Goal: Task Accomplishment & Management: Manage account settings

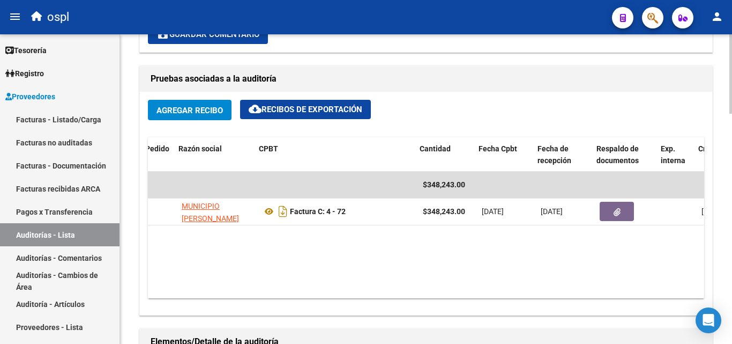
scroll to position [0, 158]
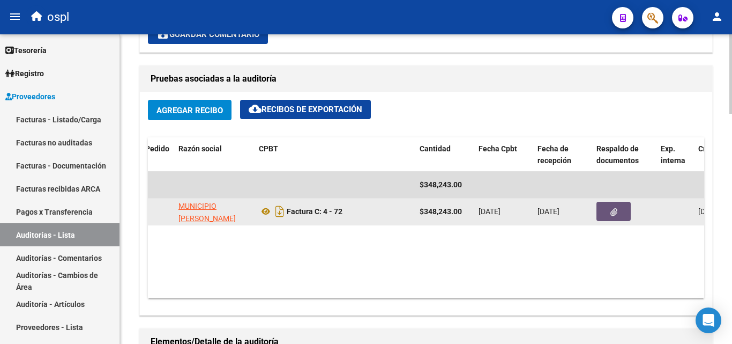
click at [602, 214] on button "button" at bounding box center [614, 211] width 34 height 19
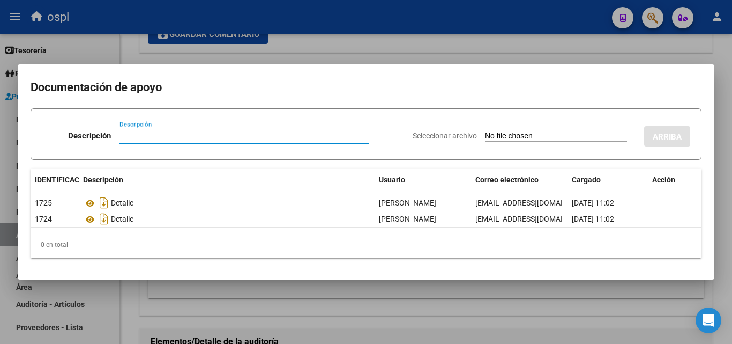
click at [523, 135] on input "Seleccionar archivo" at bounding box center [556, 136] width 142 height 10
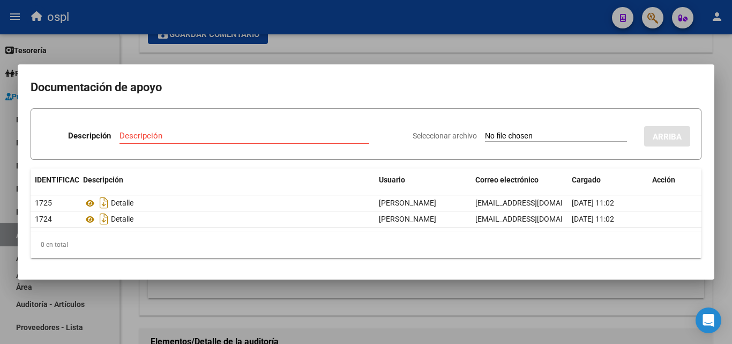
type input "C:\fakepath\RECHAZO X ILEGITIMA - FC Nº 72.pdf"
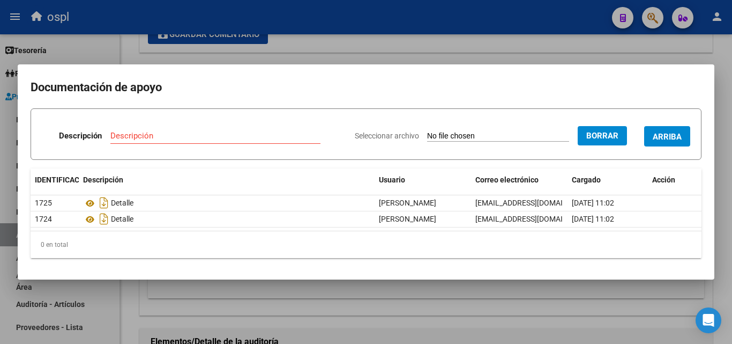
click at [127, 135] on input "Descripción" at bounding box center [215, 136] width 210 height 10
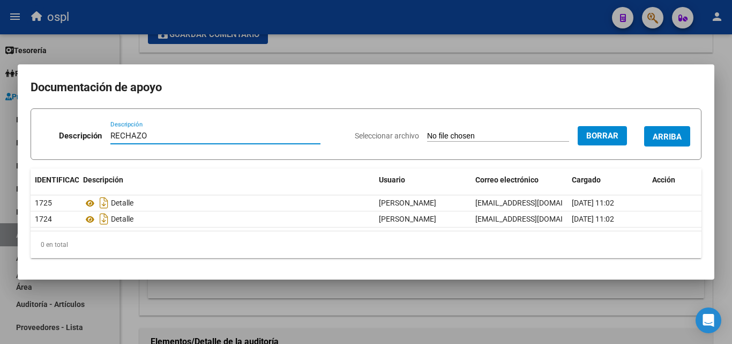
type input "RECHAZO"
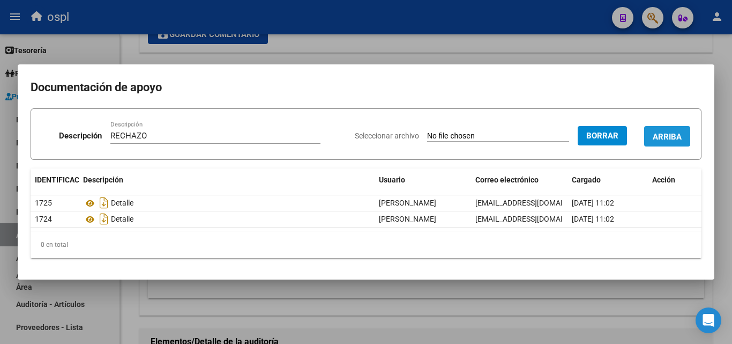
click at [681, 135] on font "ARRIBA" at bounding box center [667, 137] width 29 height 10
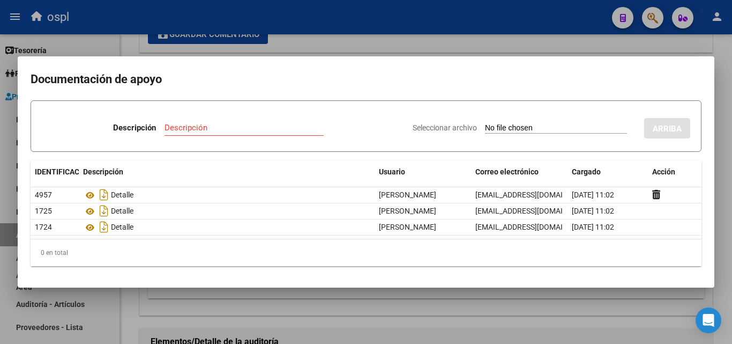
click at [3, 180] on div at bounding box center [366, 172] width 732 height 344
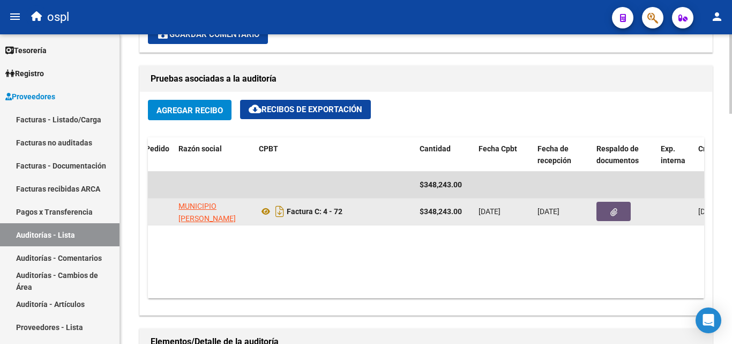
click at [619, 212] on button "button" at bounding box center [614, 211] width 34 height 19
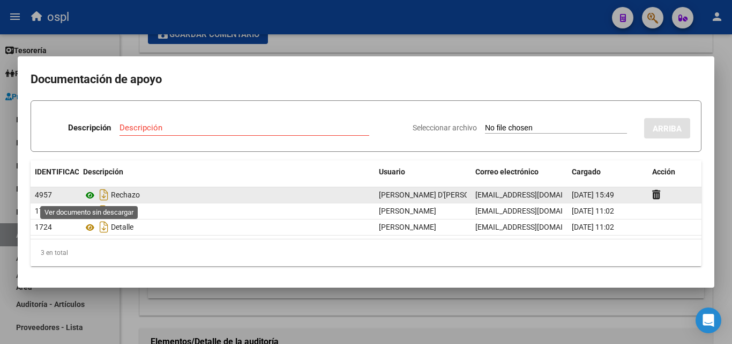
click at [95, 193] on icon at bounding box center [90, 195] width 14 height 13
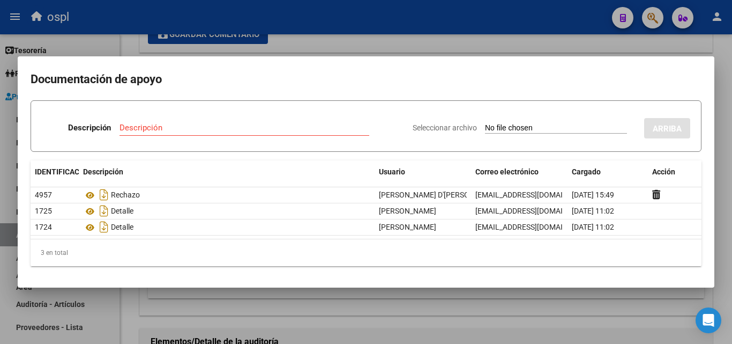
click at [390, 29] on div at bounding box center [366, 172] width 732 height 344
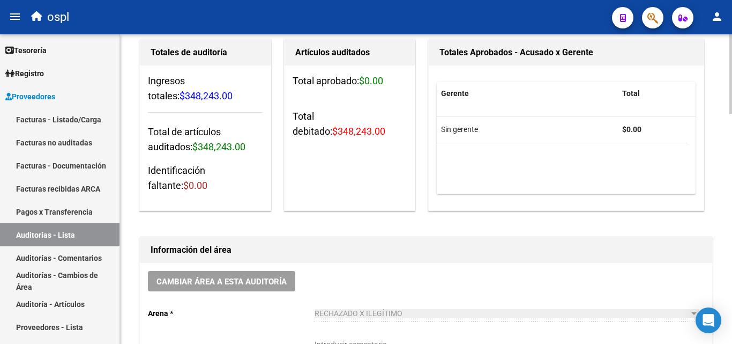
scroll to position [0, 0]
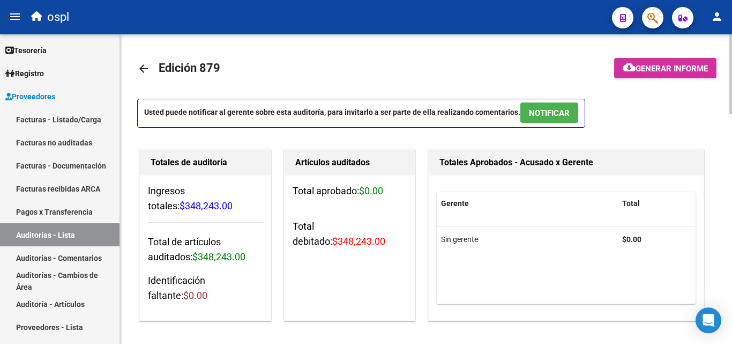
click at [144, 62] on mat-icon "arrow_back" at bounding box center [143, 68] width 13 height 13
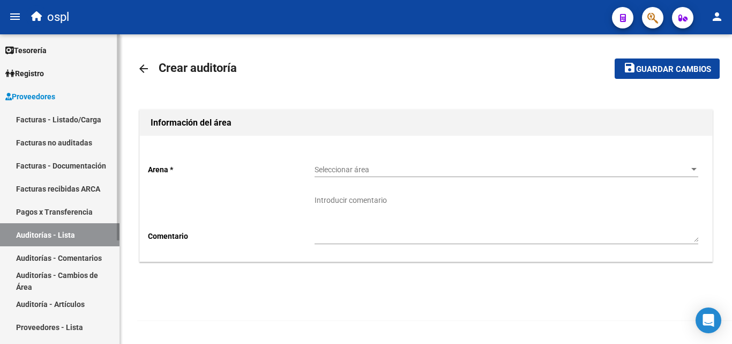
click at [53, 132] on link "Facturas no auditadas" at bounding box center [60, 142] width 120 height 23
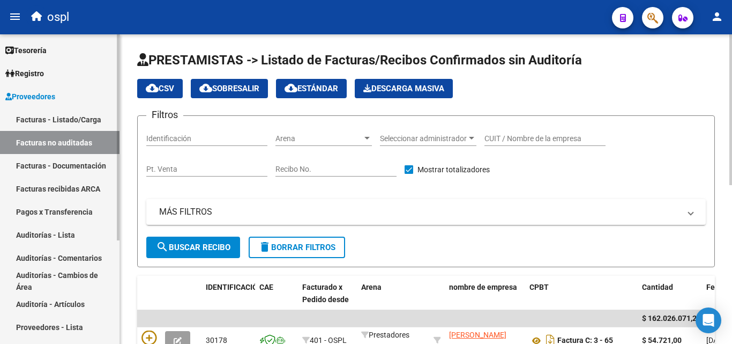
click at [73, 122] on font "Facturas - Listado/Carga" at bounding box center [58, 119] width 85 height 9
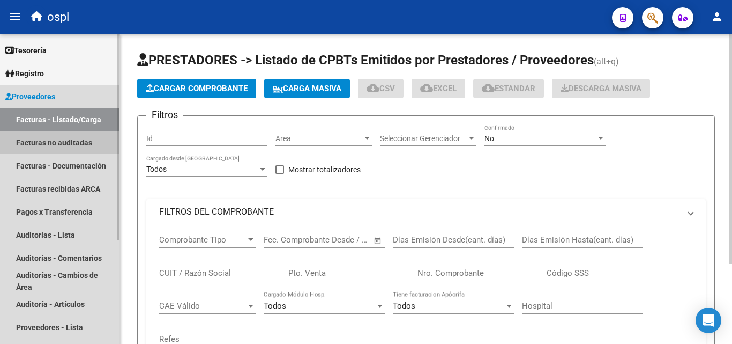
click at [73, 143] on font "Facturas no auditadas" at bounding box center [54, 142] width 76 height 9
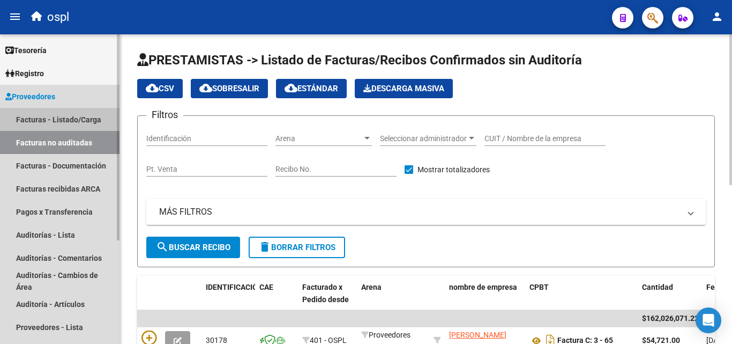
click at [41, 121] on font "Facturas - Listado/Carga" at bounding box center [58, 119] width 85 height 9
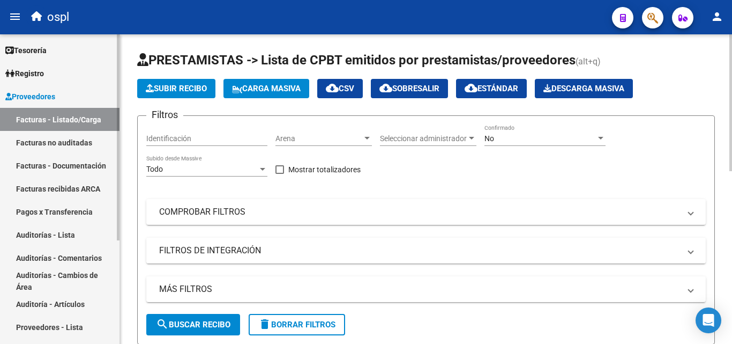
click at [56, 145] on font "Facturas no auditadas" at bounding box center [54, 142] width 76 height 9
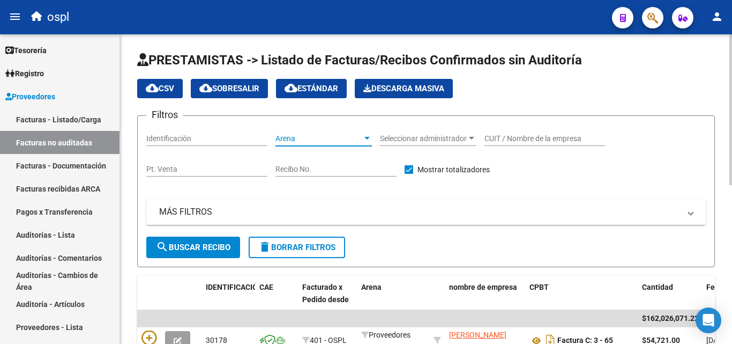
click at [366, 137] on div at bounding box center [367, 138] width 5 height 3
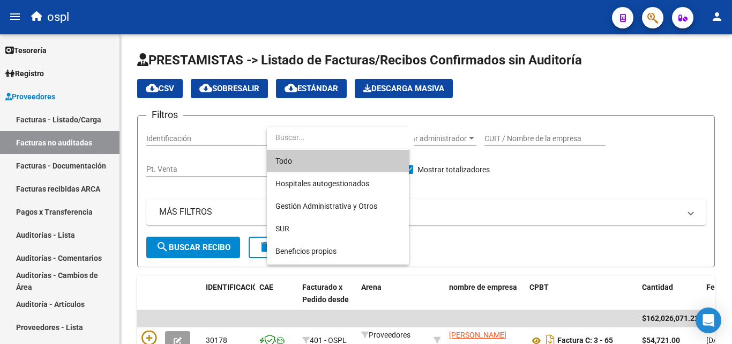
click at [518, 86] on div at bounding box center [366, 172] width 732 height 344
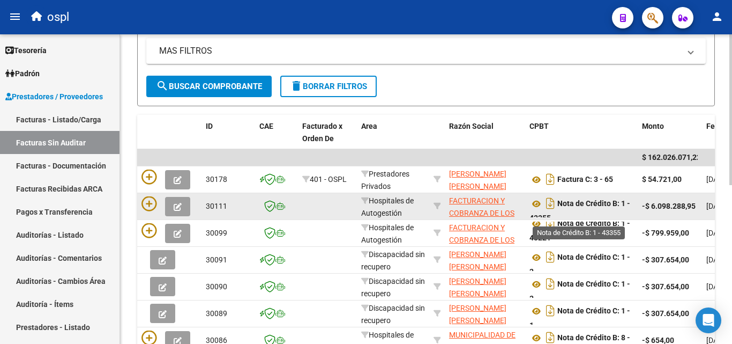
scroll to position [7, 0]
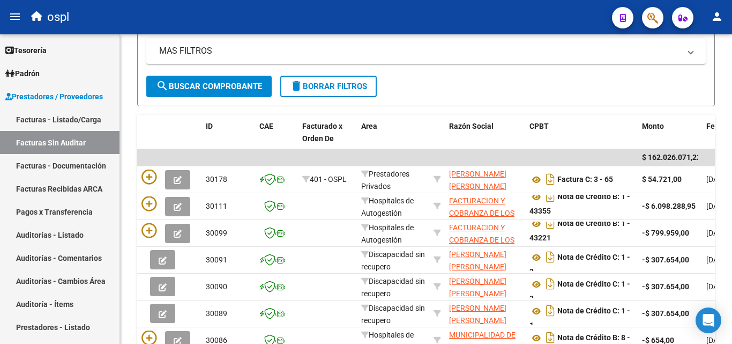
click at [713, 17] on mat-icon "person" at bounding box center [717, 16] width 13 height 13
click at [704, 49] on button "person Mi Perfil" at bounding box center [695, 45] width 65 height 26
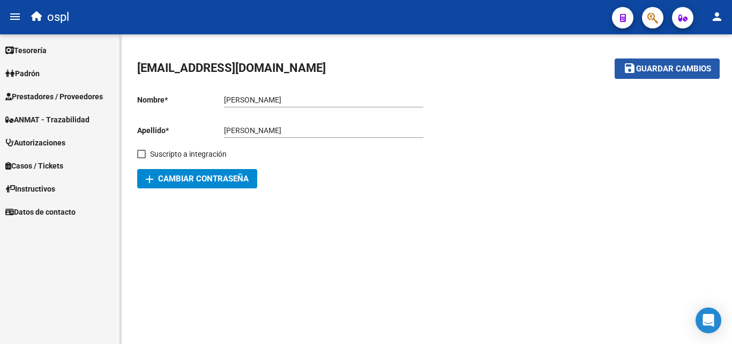
click at [683, 70] on span "Guardar cambios" at bounding box center [673, 69] width 75 height 10
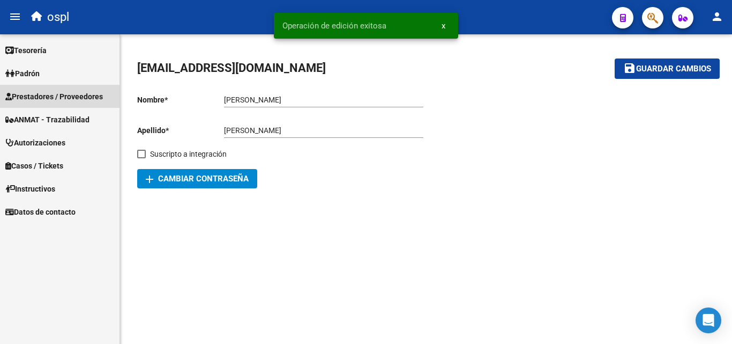
click at [96, 99] on span "Prestadores / Proveedores" at bounding box center [54, 97] width 98 height 12
click at [73, 98] on span "Prestadores / Proveedores" at bounding box center [54, 97] width 98 height 12
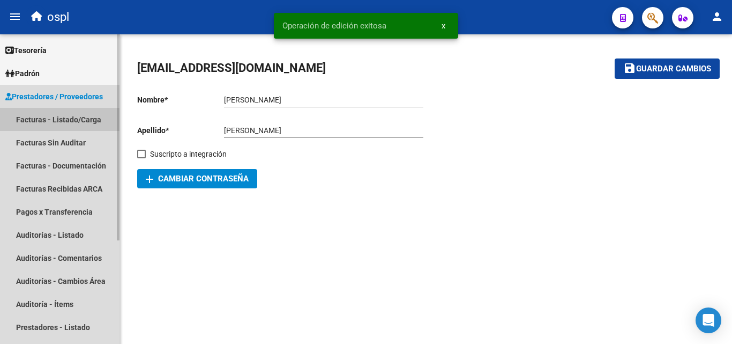
click at [63, 113] on link "Facturas - Listado/Carga" at bounding box center [60, 119] width 120 height 23
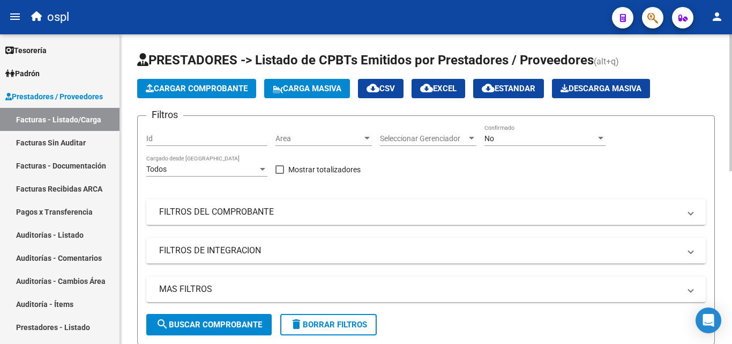
click at [293, 216] on mat-panel-title "FILTROS DEL COMPROBANTE" at bounding box center [419, 212] width 521 height 12
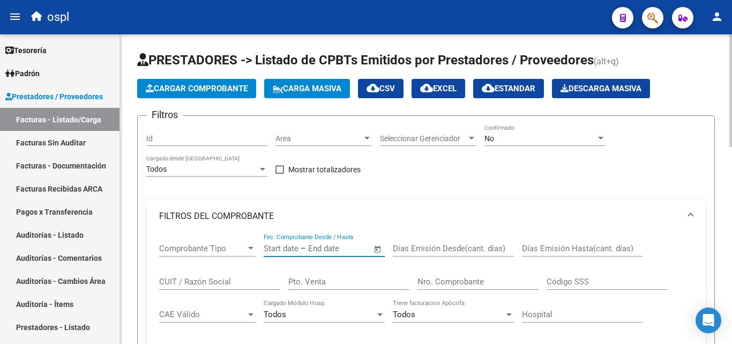
click at [324, 249] on input "text" at bounding box center [334, 248] width 52 height 10
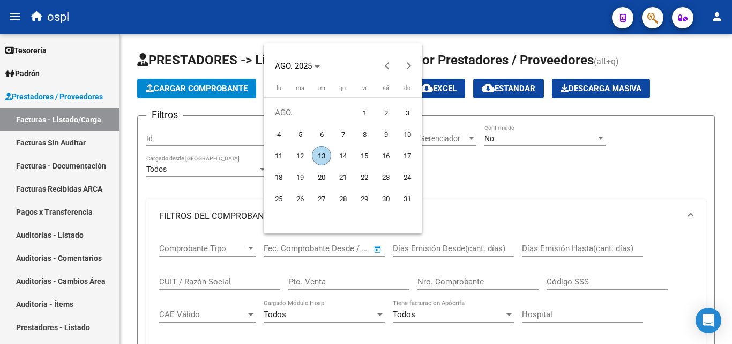
click at [423, 279] on div at bounding box center [366, 172] width 732 height 344
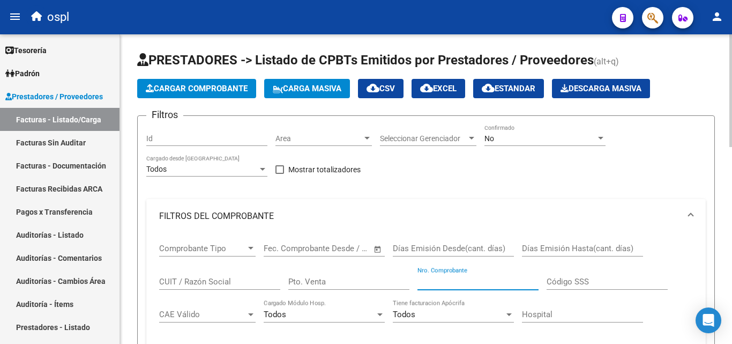
click at [443, 279] on input "Nro. Comprobante" at bounding box center [478, 282] width 121 height 10
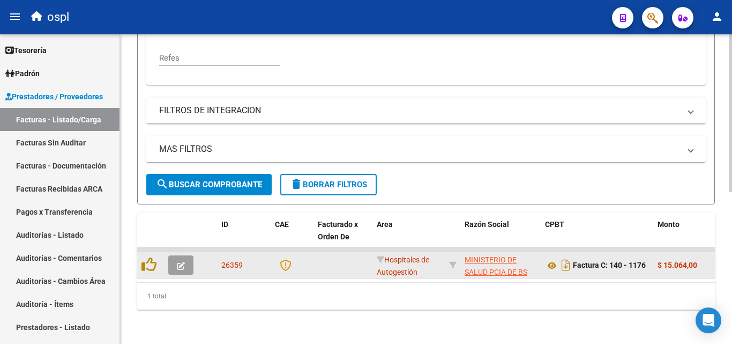
type input "1176"
click at [177, 262] on icon "button" at bounding box center [181, 266] width 8 height 8
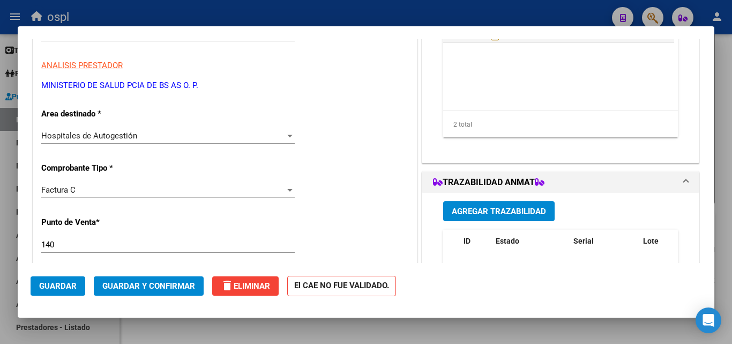
scroll to position [214, 0]
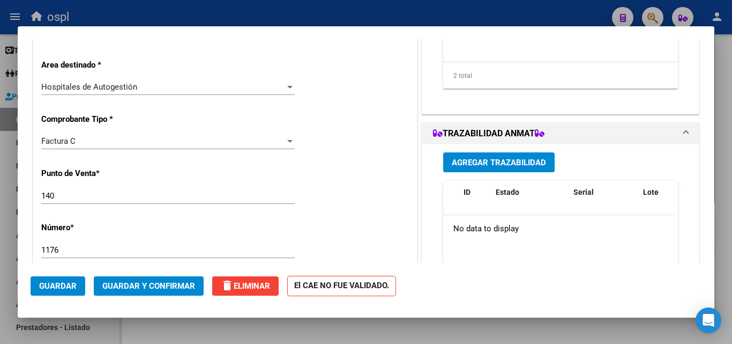
click at [285, 87] on div at bounding box center [290, 87] width 10 height 9
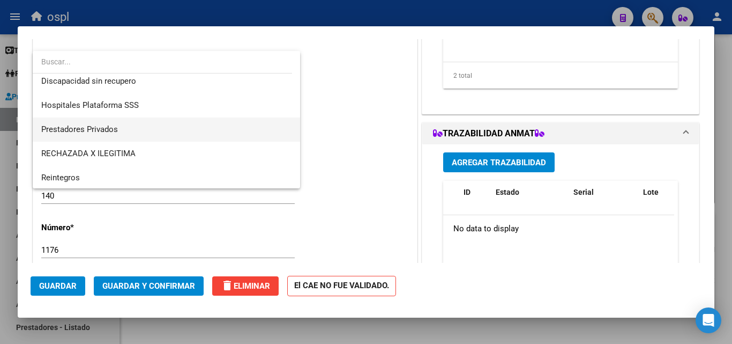
scroll to position [152, 0]
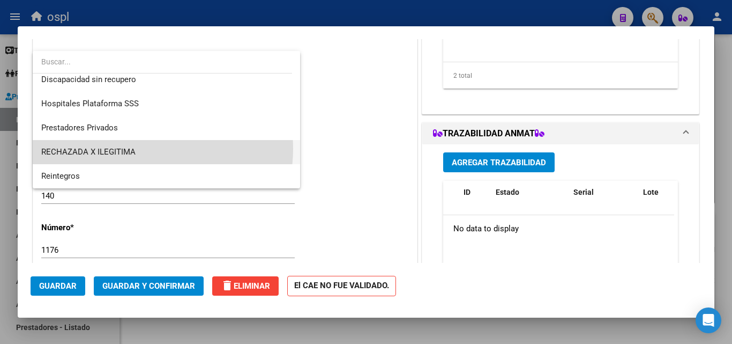
click at [143, 148] on span "RECHAZADA X ILEGITIMA" at bounding box center [166, 152] width 250 height 24
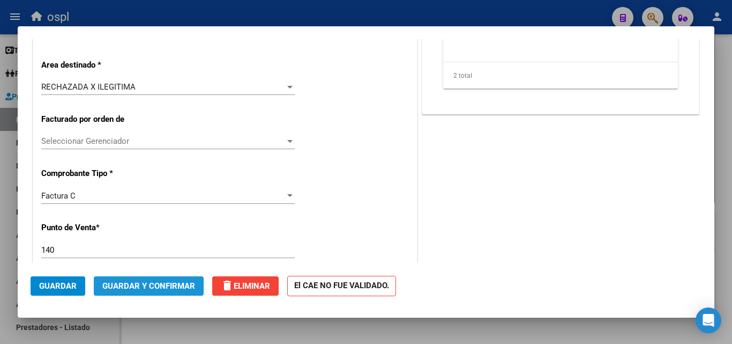
click at [173, 285] on span "Guardar y Confirmar" at bounding box center [148, 286] width 93 height 10
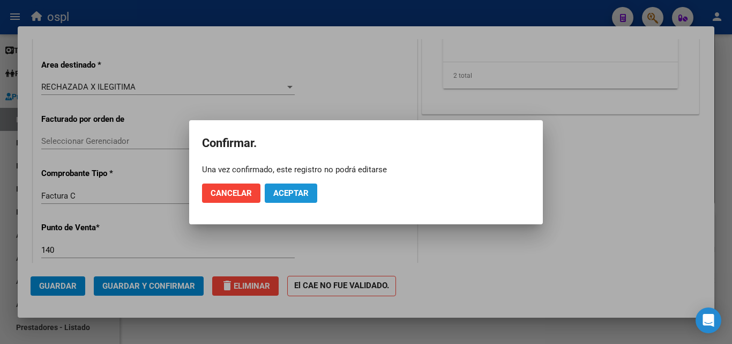
click at [307, 190] on span "Aceptar" at bounding box center [290, 193] width 35 height 10
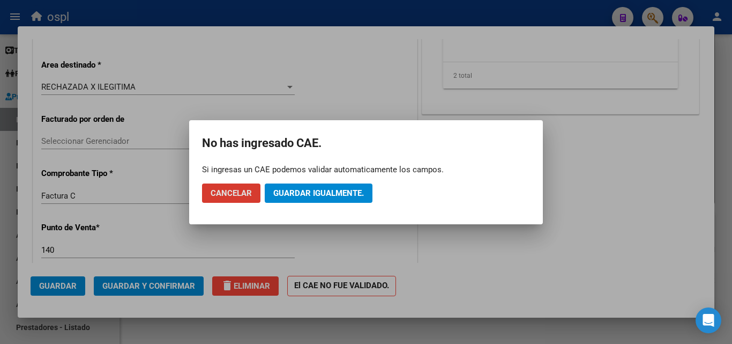
click at [311, 197] on span "Guardar igualmente." at bounding box center [318, 193] width 91 height 10
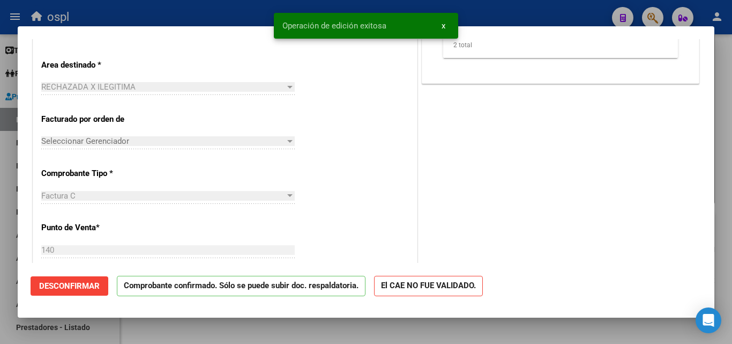
click at [0, 242] on div at bounding box center [366, 172] width 732 height 344
type input "$ 0,00"
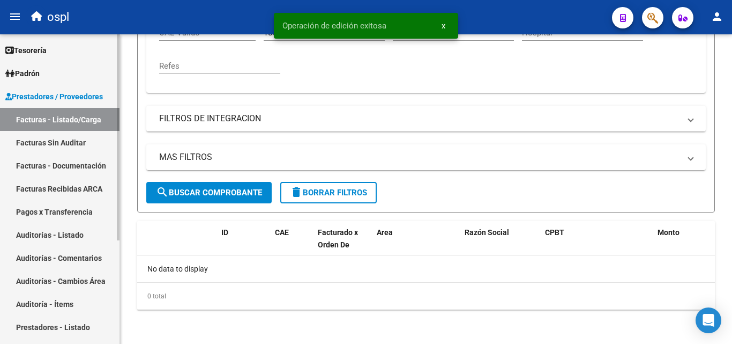
scroll to position [281, 0]
click at [69, 144] on link "Facturas Sin Auditar" at bounding box center [60, 142] width 120 height 23
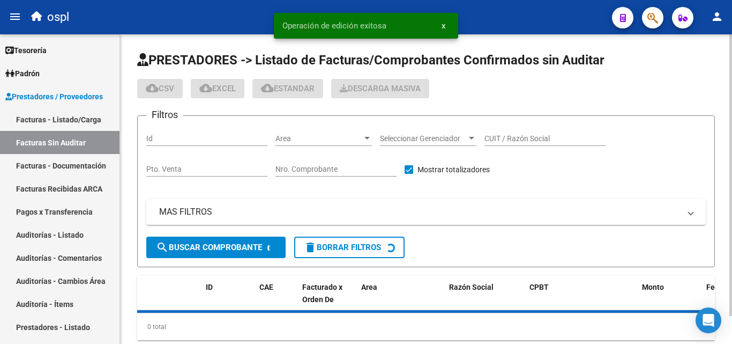
drag, startPoint x: 314, startPoint y: 170, endPoint x: 303, endPoint y: 167, distance: 11.7
click at [314, 169] on input "Nro. Comprobante" at bounding box center [336, 169] width 121 height 9
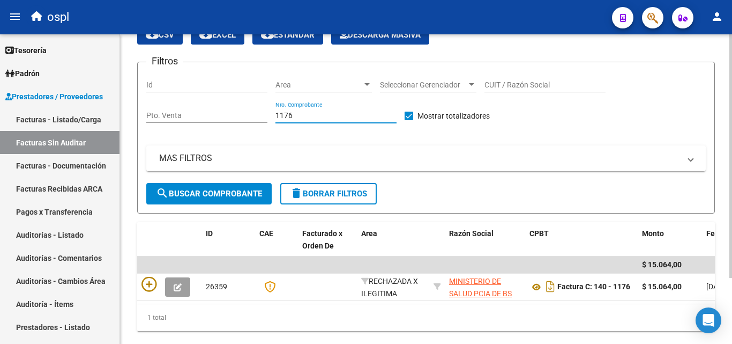
scroll to position [84, 0]
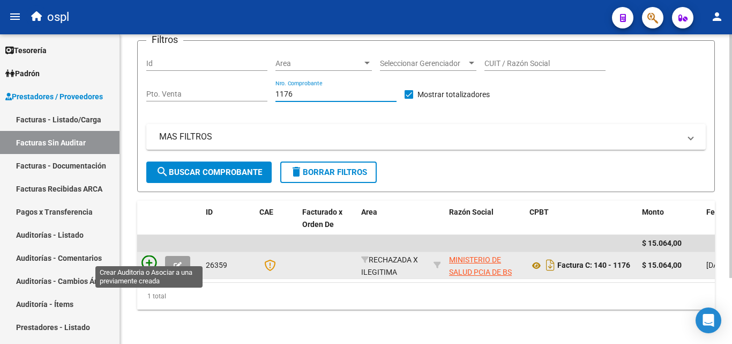
type input "1176"
click at [144, 255] on icon at bounding box center [149, 262] width 15 height 15
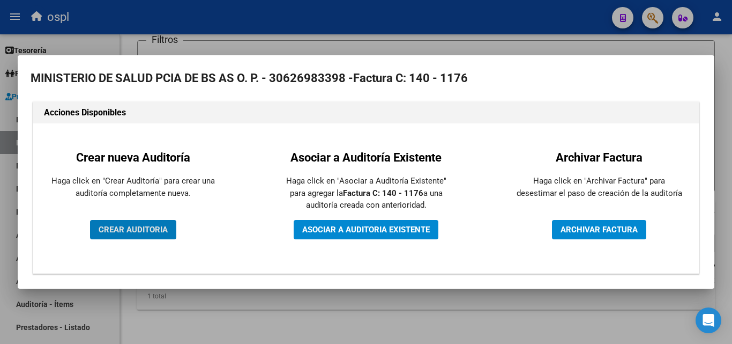
click at [168, 226] on button "CREAR AUDITORIA" at bounding box center [133, 229] width 86 height 19
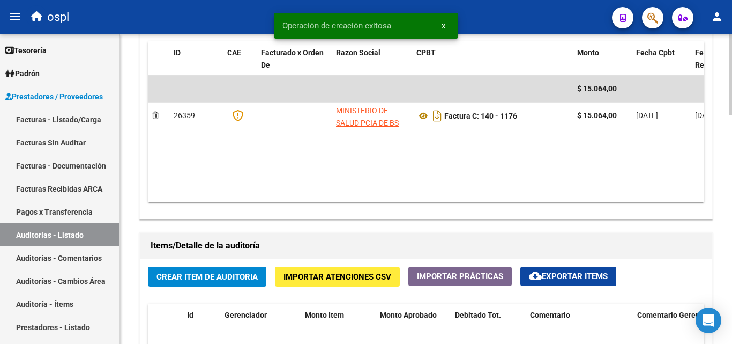
scroll to position [697, 0]
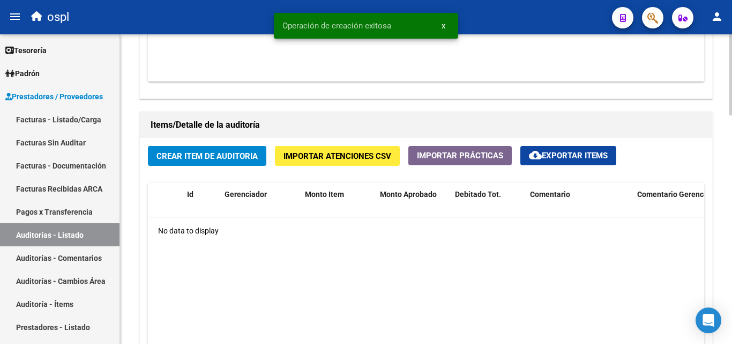
click at [208, 154] on span "Crear Item de Auditoria" at bounding box center [207, 156] width 101 height 10
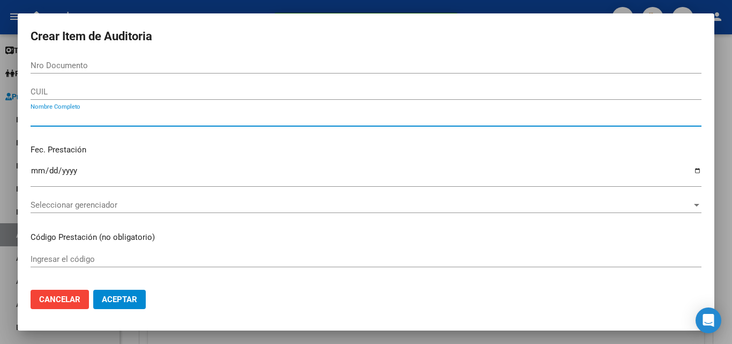
click at [83, 115] on input "Nombre Completo" at bounding box center [366, 118] width 671 height 10
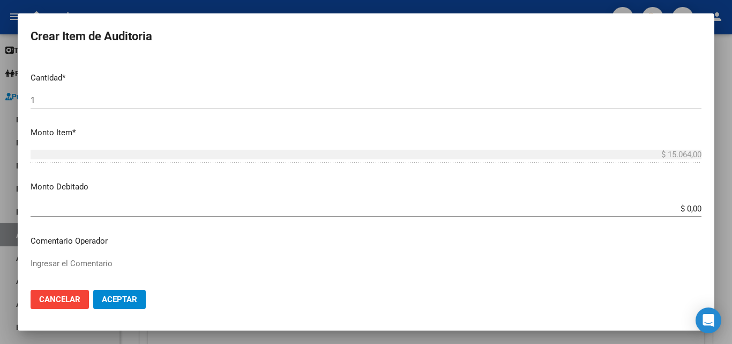
scroll to position [268, 0]
type input "TODOS"
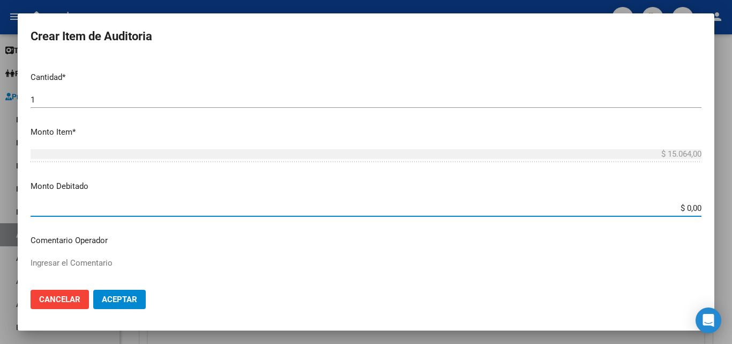
drag, startPoint x: 668, startPoint y: 210, endPoint x: 702, endPoint y: 212, distance: 33.8
click at [702, 212] on app-form-text-field "Monto Debitado $ 0,00 Ingresar el monto" at bounding box center [371, 196] width 680 height 33
type input "$ 15.064,00"
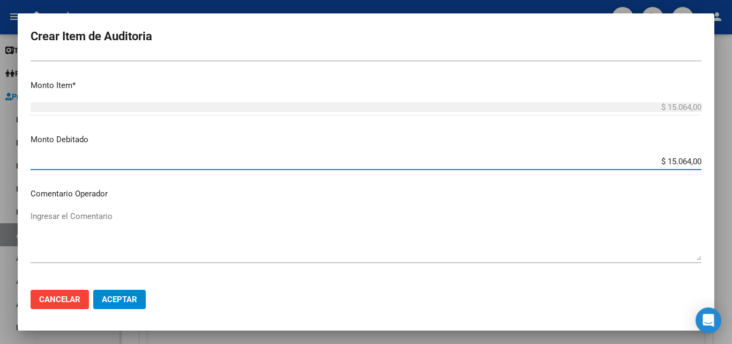
scroll to position [375, 0]
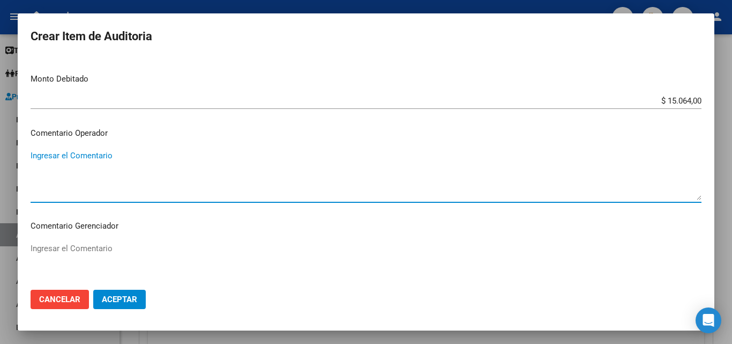
click at [51, 155] on textarea "Ingresar el Comentario" at bounding box center [366, 175] width 671 height 50
type textarea "FC RECHAZADA POR ILEGITIMA - PRESUNTAS FIRMAS APÓCRIFAS"
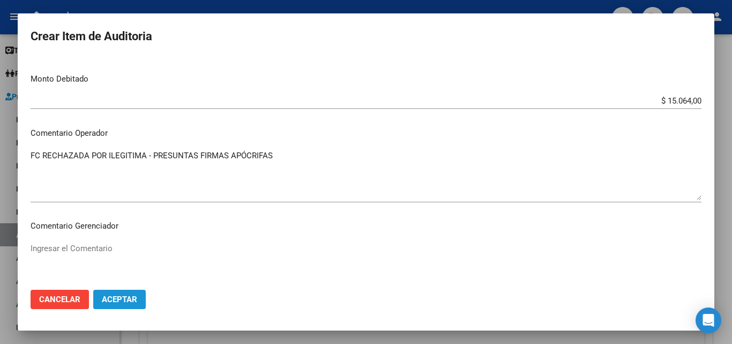
click at [130, 300] on span "Aceptar" at bounding box center [119, 299] width 35 height 10
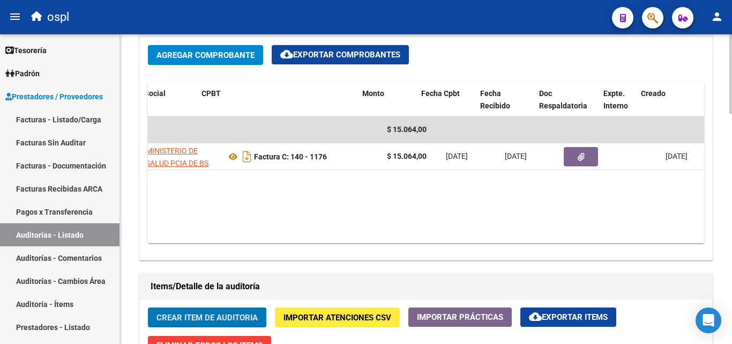
scroll to position [0, 219]
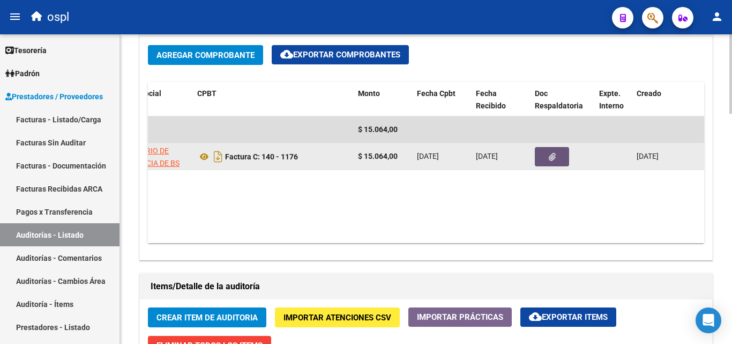
click at [554, 154] on icon "button" at bounding box center [552, 157] width 7 height 8
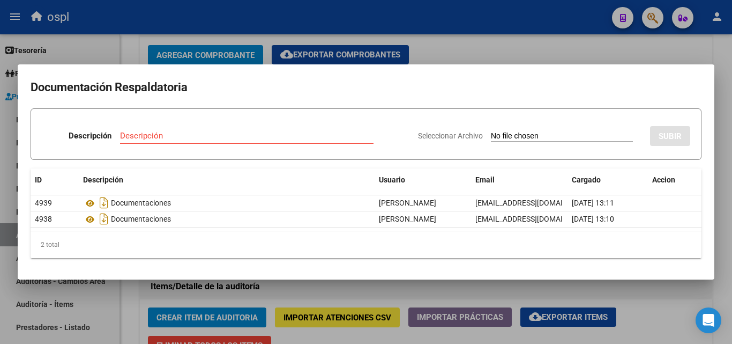
click at [525, 138] on input "Seleccionar Archivo" at bounding box center [562, 136] width 142 height 10
type input "C:\fakepath\RECHAZO X ILEGITIMA - FC 1176.pdf"
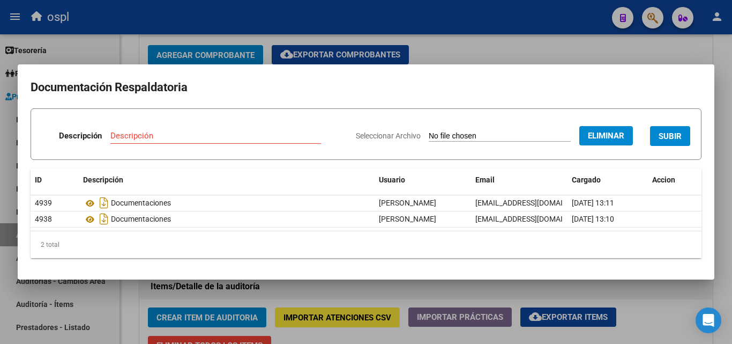
click at [168, 130] on div "Descripción" at bounding box center [215, 136] width 211 height 16
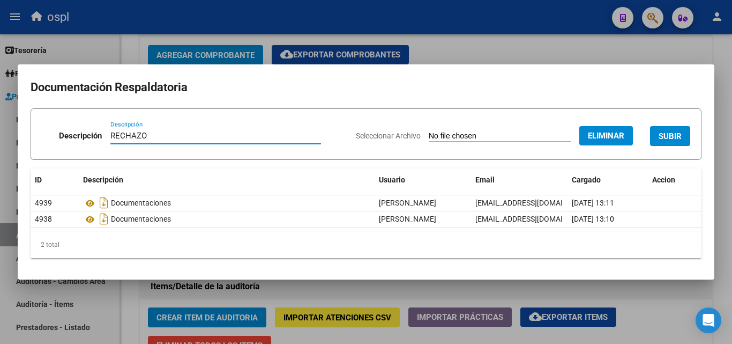
type input "RECHAZO"
click at [678, 138] on span "SUBIR" at bounding box center [670, 136] width 23 height 10
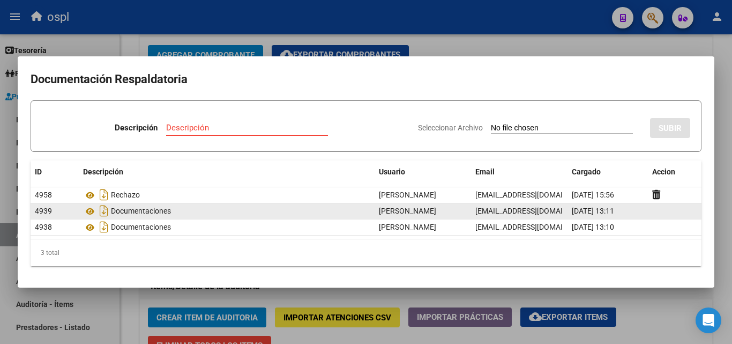
click at [589, 215] on div "[DATE] 13:11" at bounding box center [608, 211] width 72 height 12
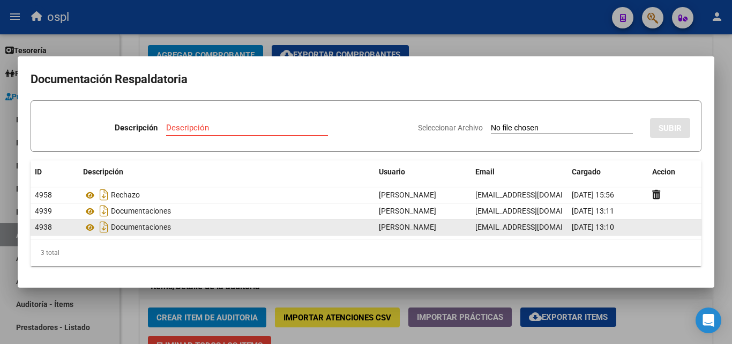
click at [596, 224] on span "[DATE] 13:10" at bounding box center [593, 226] width 42 height 9
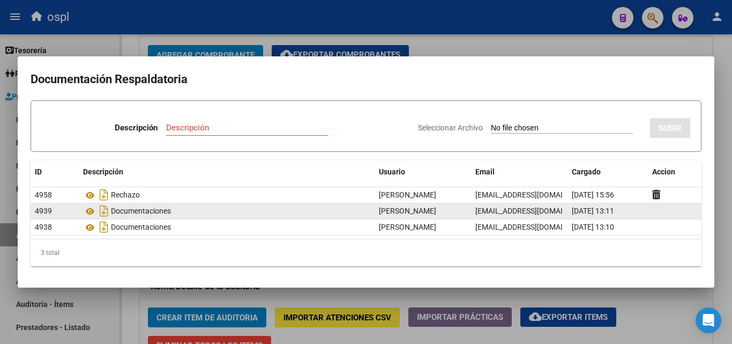
drag, startPoint x: 592, startPoint y: 226, endPoint x: 506, endPoint y: 207, distance: 87.8
click at [556, 220] on div "4938 Documentaciones [PERSON_NAME] [EMAIL_ADDRESS][DOMAIN_NAME] [DATE] 13:10" at bounding box center [366, 227] width 671 height 16
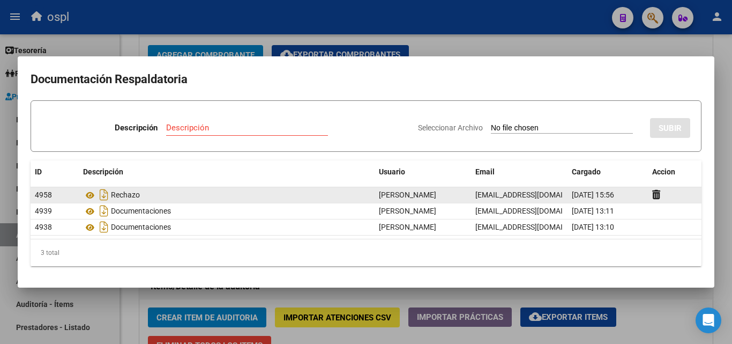
drag, startPoint x: 506, startPoint y: 207, endPoint x: 510, endPoint y: 198, distance: 9.9
click at [506, 206] on span "[EMAIL_ADDRESS][DOMAIN_NAME]" at bounding box center [534, 210] width 119 height 9
drag, startPoint x: 515, startPoint y: 191, endPoint x: 598, endPoint y: 198, distance: 83.3
click at [535, 192] on span "[EMAIL_ADDRESS][DOMAIN_NAME]" at bounding box center [534, 194] width 119 height 9
click at [97, 196] on icon "Descargar documento" at bounding box center [104, 194] width 14 height 17
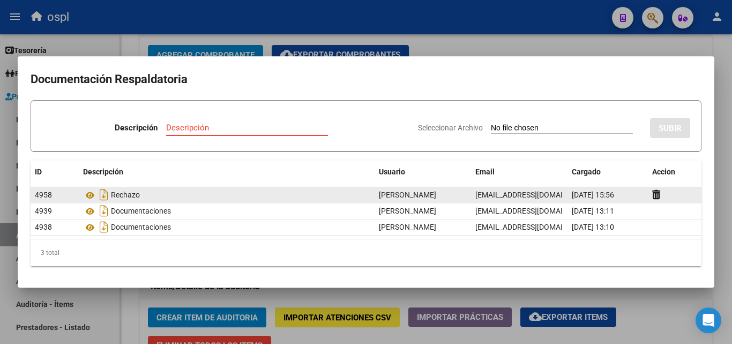
click at [311, 318] on div at bounding box center [366, 172] width 732 height 344
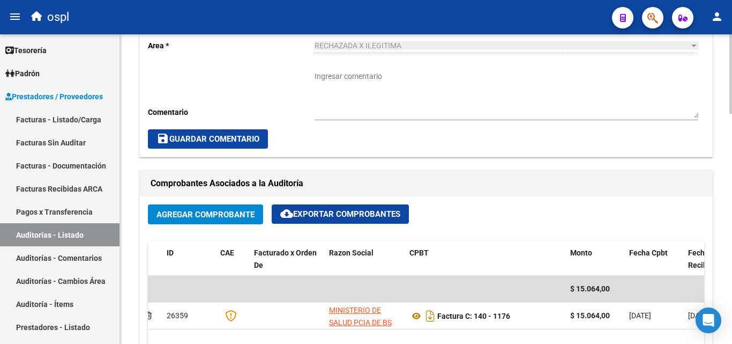
scroll to position [268, 0]
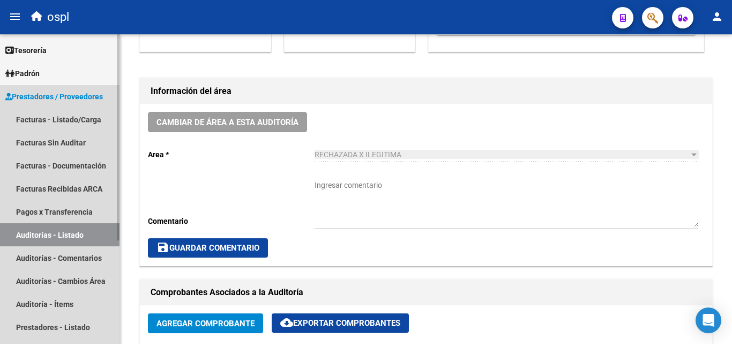
click at [77, 235] on link "Auditorías - Listado" at bounding box center [60, 234] width 120 height 23
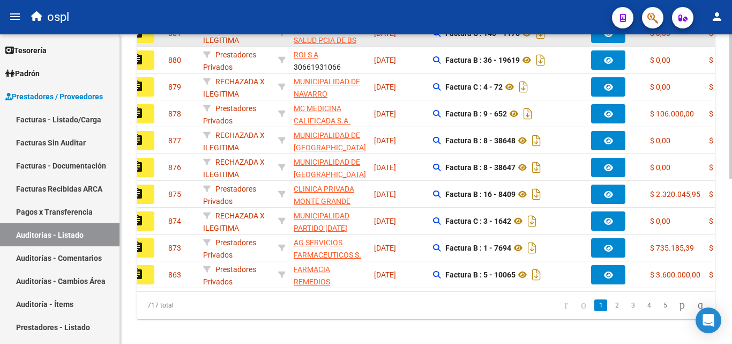
scroll to position [140, 0]
